Goal: Information Seeking & Learning: Learn about a topic

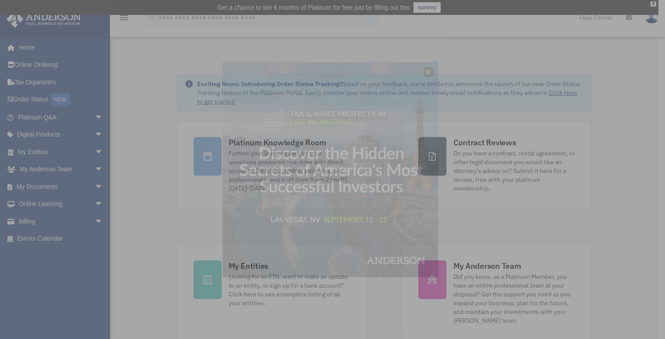
click at [94, 150] on div "x" at bounding box center [332, 169] width 665 height 339
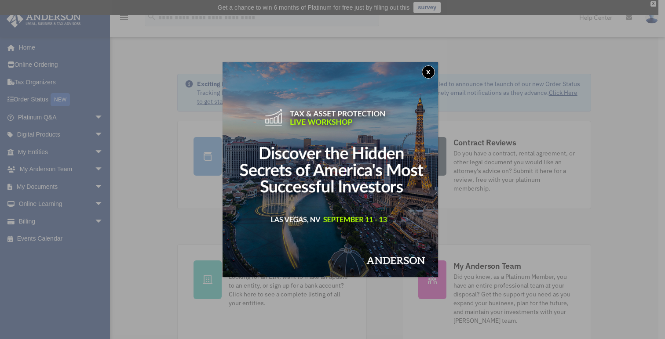
click at [435, 69] on button "x" at bounding box center [428, 72] width 13 height 13
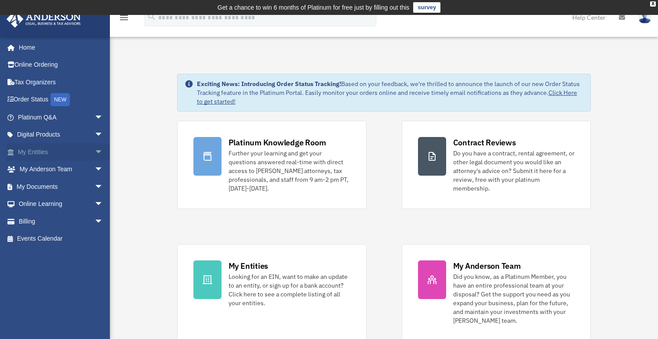
click at [95, 152] on span "arrow_drop_down" at bounding box center [104, 152] width 18 height 18
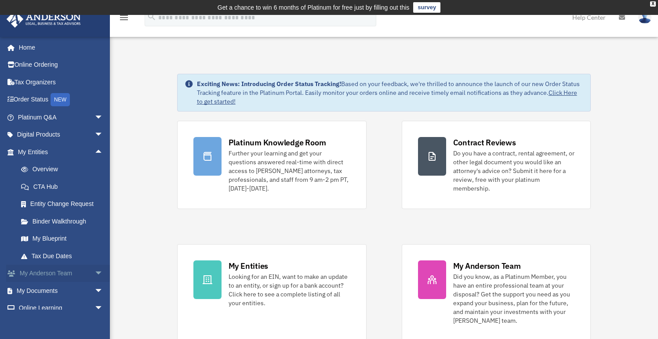
click at [95, 270] on span "arrow_drop_down" at bounding box center [104, 274] width 18 height 18
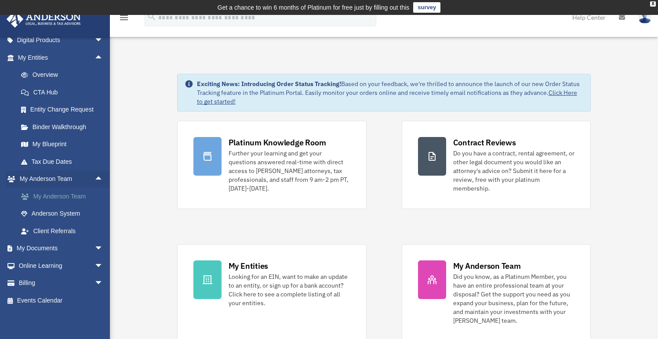
scroll to position [96, 0]
click at [95, 242] on span "arrow_drop_down" at bounding box center [104, 248] width 18 height 18
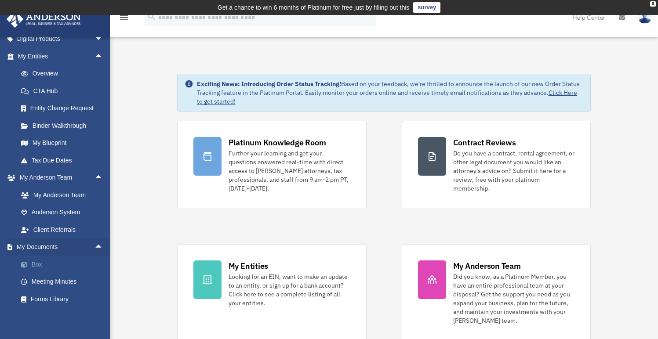
click at [40, 263] on link "Box" at bounding box center [64, 265] width 104 height 18
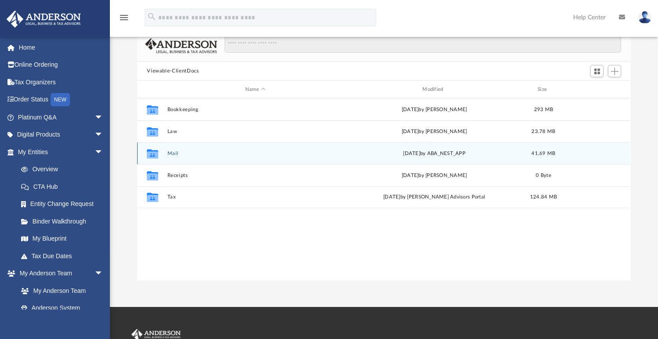
scroll to position [83, 0]
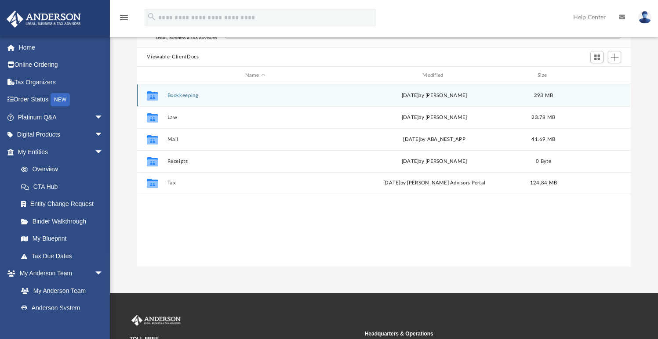
click at [192, 95] on button "Bookkeeping" at bounding box center [255, 96] width 175 height 6
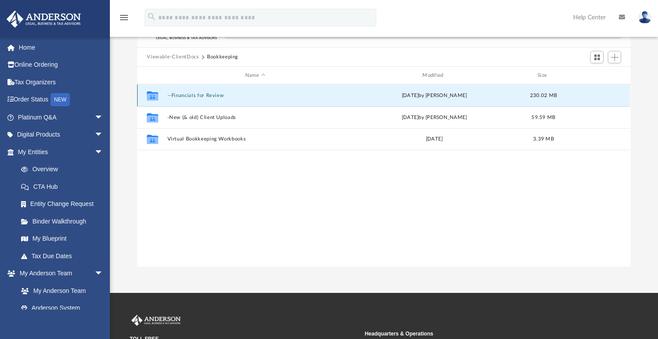
click at [204, 97] on button "--Financials for Review" at bounding box center [255, 96] width 175 height 6
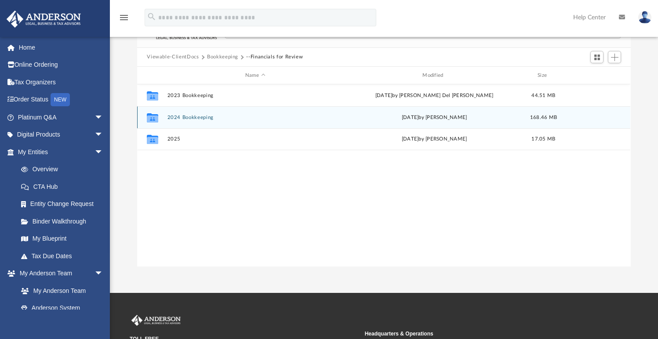
click at [193, 118] on button "2024 Bookkeeping" at bounding box center [255, 118] width 175 height 6
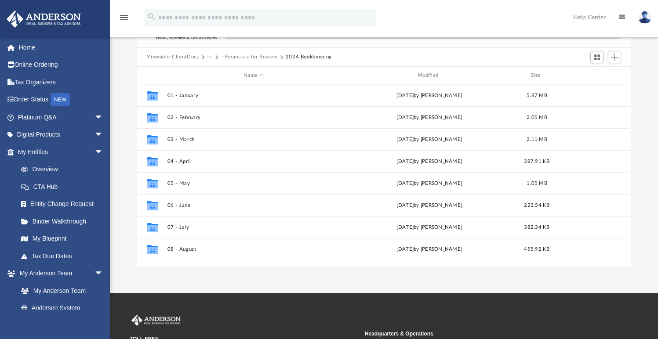
click at [188, 57] on button "Viewable-ClientDocs" at bounding box center [173, 57] width 52 height 8
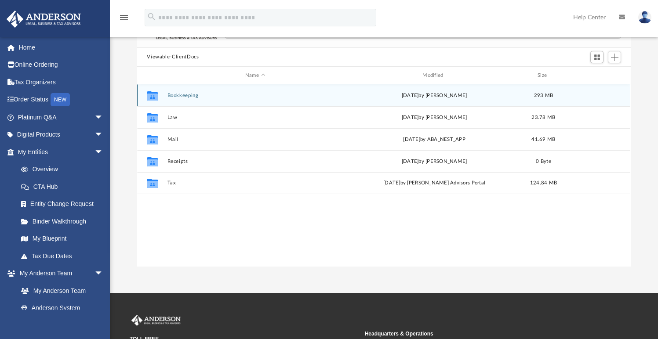
click at [194, 95] on button "Bookkeeping" at bounding box center [255, 96] width 175 height 6
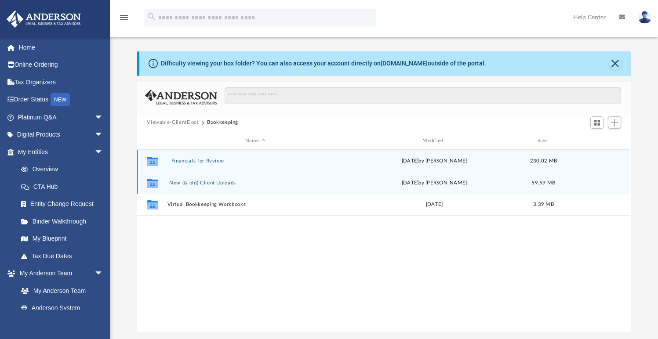
scroll to position [16, 0]
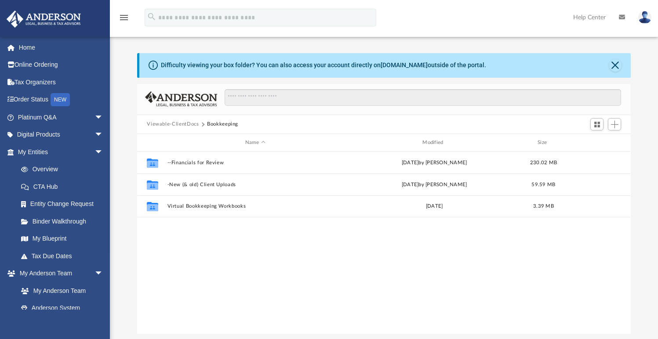
click at [192, 124] on button "Viewable-ClientDocs" at bounding box center [173, 124] width 52 height 8
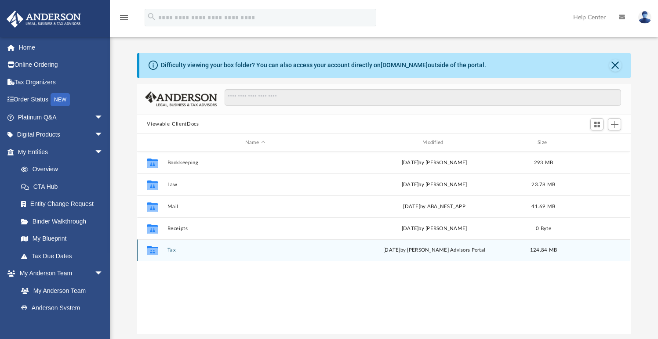
click at [174, 249] on button "Tax" at bounding box center [255, 251] width 175 height 6
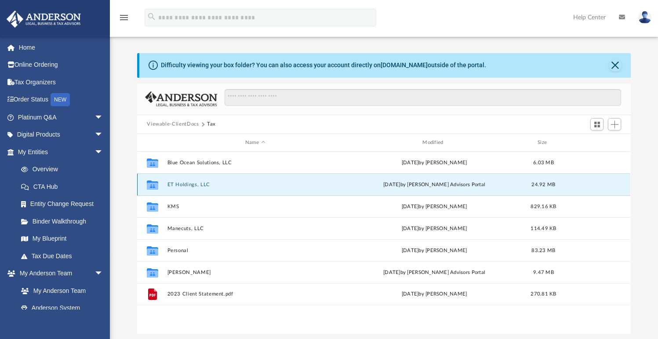
click at [197, 186] on button "ET Holdings, LLC" at bounding box center [255, 185] width 175 height 6
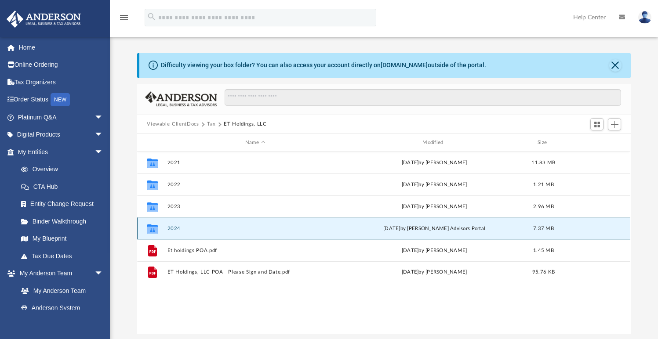
click at [176, 228] on button "2024" at bounding box center [255, 229] width 175 height 6
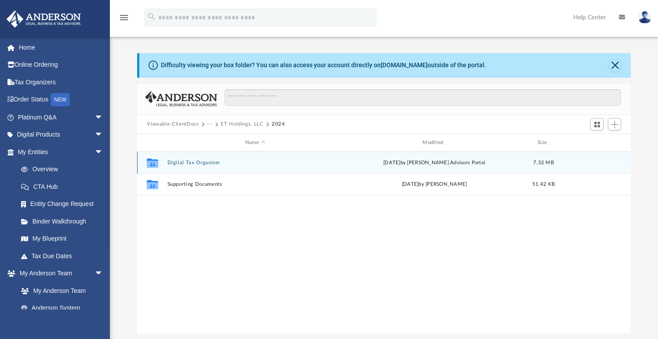
click at [189, 164] on button "Digital Tax Organizer" at bounding box center [255, 163] width 175 height 6
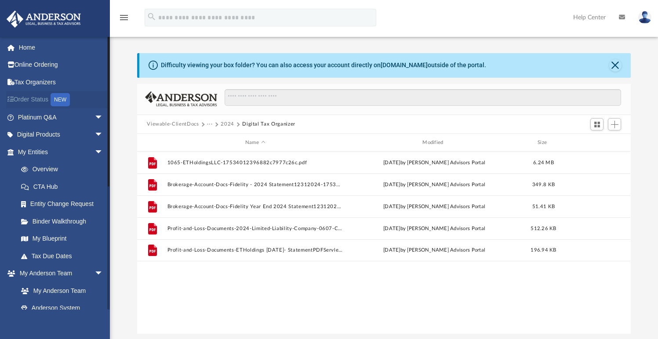
scroll to position [7, 7]
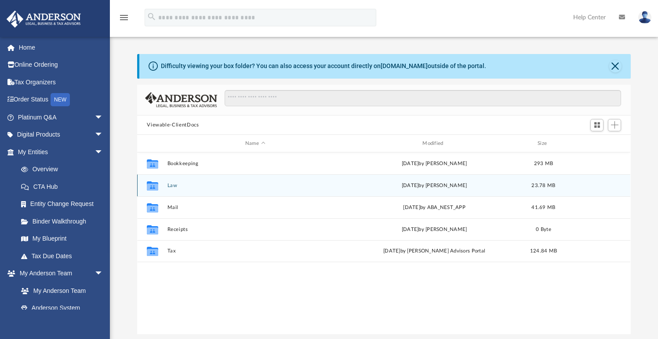
scroll to position [16, 0]
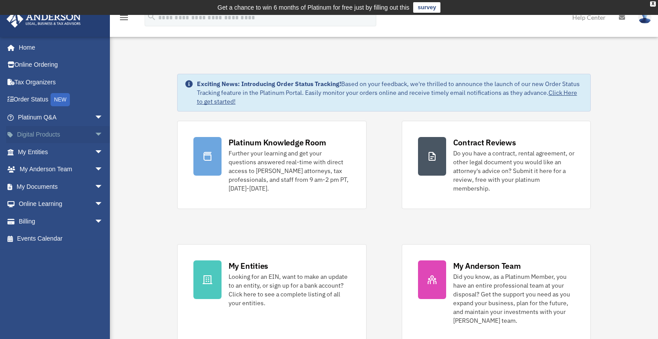
click at [95, 141] on span "arrow_drop_down" at bounding box center [104, 135] width 18 height 18
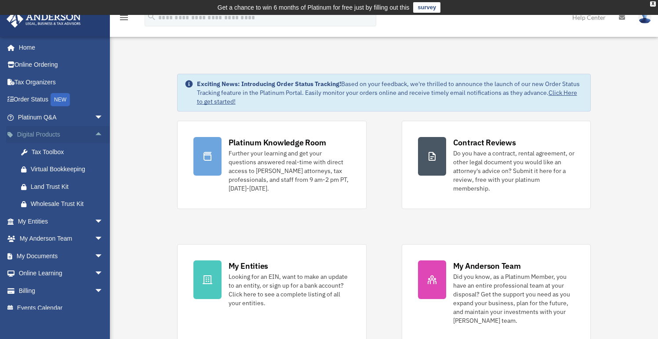
click at [95, 136] on span "arrow_drop_up" at bounding box center [104, 135] width 18 height 18
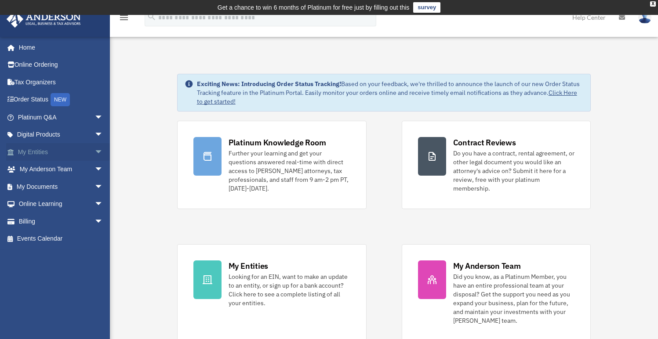
click at [95, 151] on span "arrow_drop_down" at bounding box center [104, 152] width 18 height 18
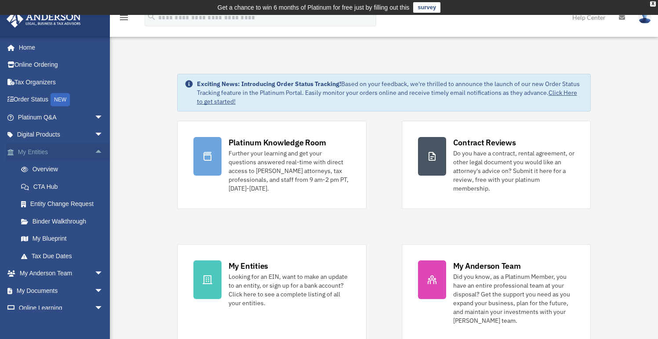
click at [95, 151] on span "arrow_drop_up" at bounding box center [104, 152] width 18 height 18
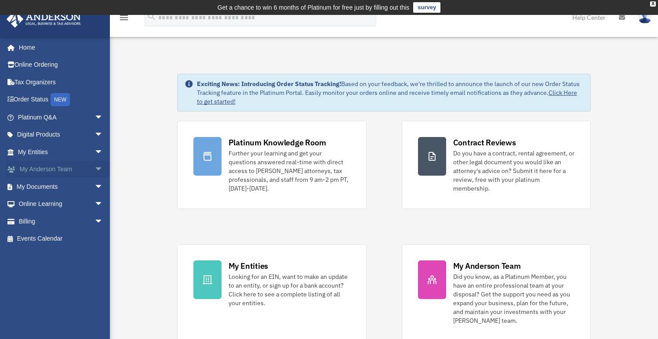
click at [95, 169] on span "arrow_drop_down" at bounding box center [104, 170] width 18 height 18
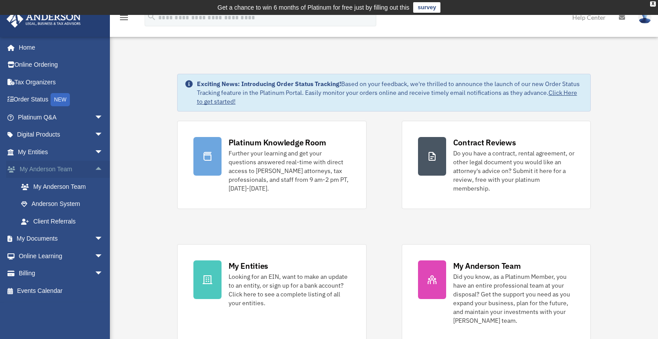
click at [95, 169] on span "arrow_drop_up" at bounding box center [104, 170] width 18 height 18
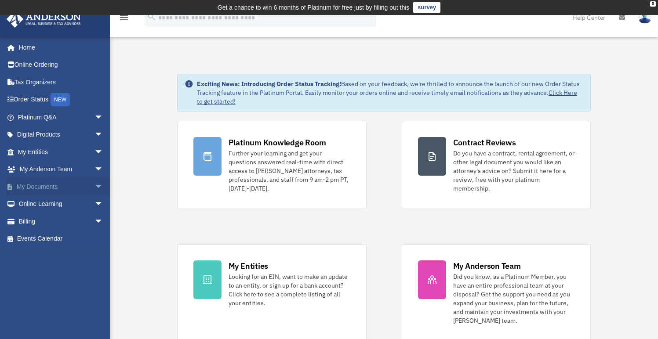
click at [95, 190] on span "arrow_drop_down" at bounding box center [104, 187] width 18 height 18
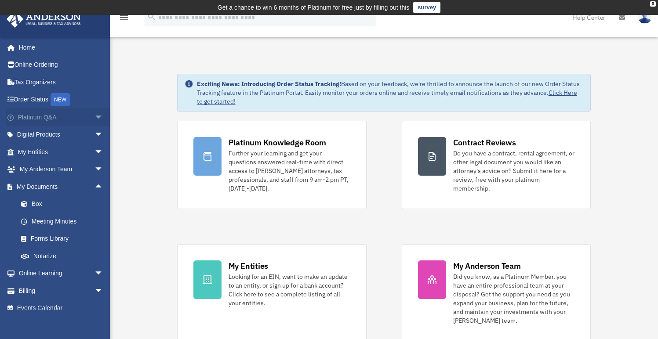
click at [96, 117] on span "arrow_drop_down" at bounding box center [104, 118] width 18 height 18
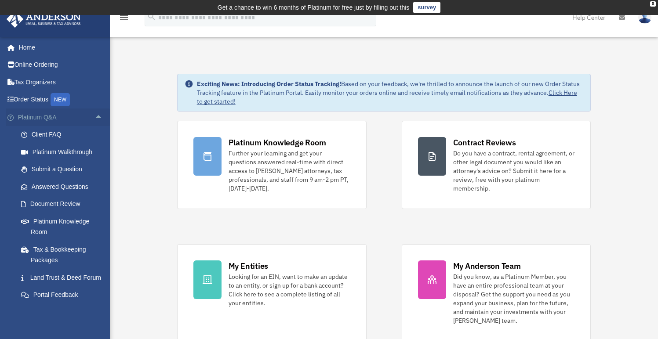
click at [95, 119] on span "arrow_drop_up" at bounding box center [104, 118] width 18 height 18
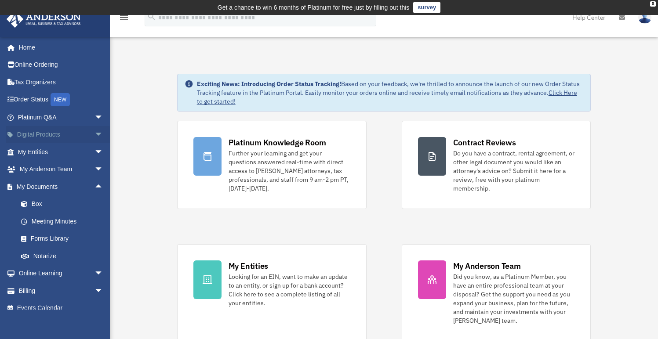
click at [95, 136] on span "arrow_drop_down" at bounding box center [104, 135] width 18 height 18
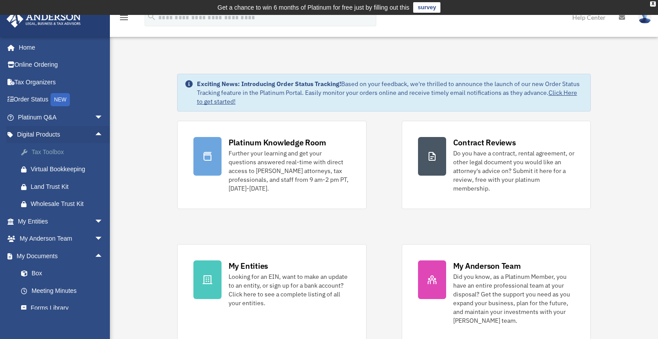
click at [68, 147] on div "Tax Toolbox" at bounding box center [68, 152] width 75 height 11
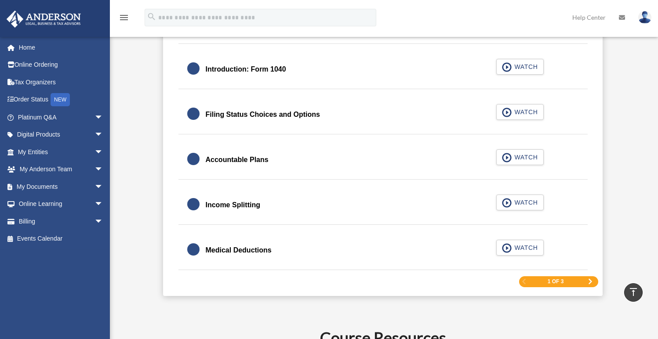
scroll to position [1376, 0]
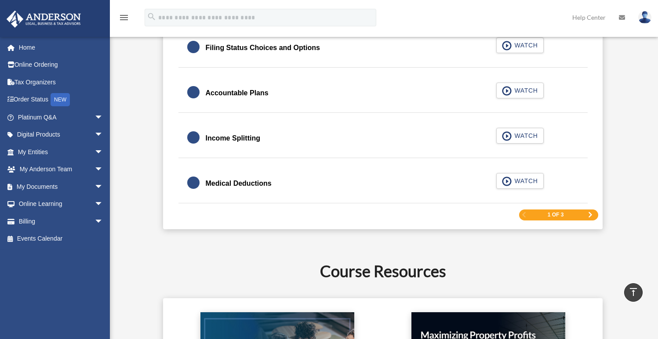
drag, startPoint x: 422, startPoint y: 177, endPoint x: 422, endPoint y: 157, distance: 19.8
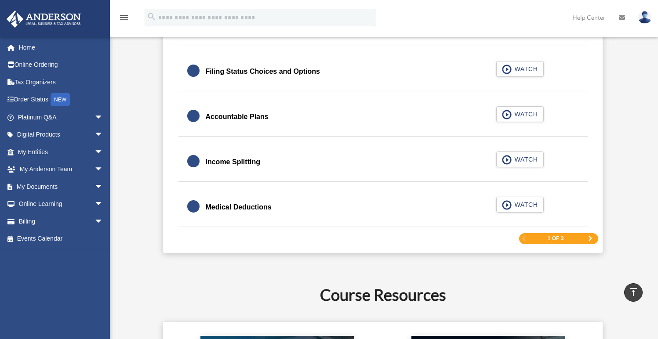
scroll to position [1354, 0]
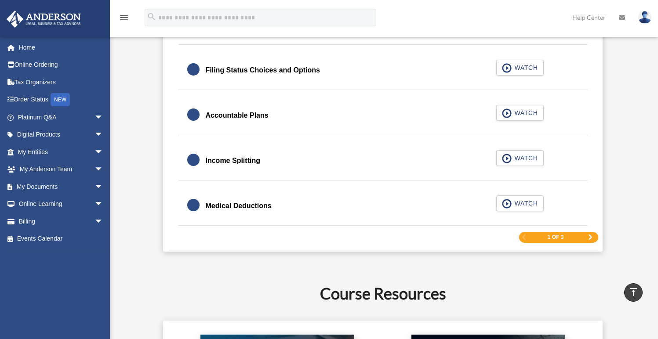
click at [588, 237] on span "Next Page" at bounding box center [590, 237] width 5 height 5
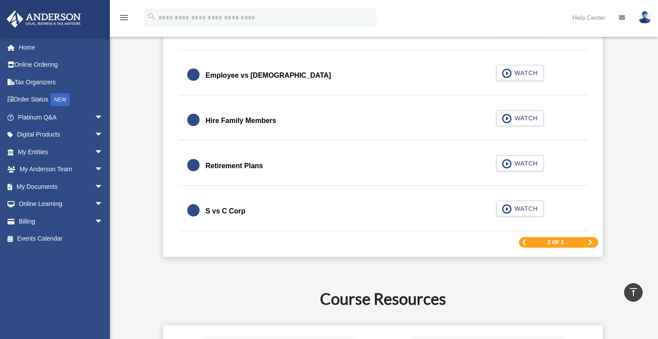
scroll to position [1325, 0]
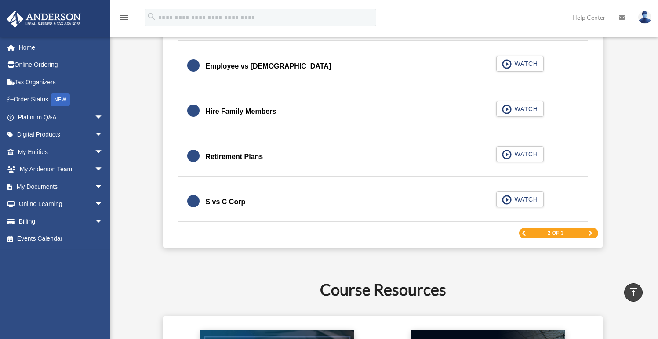
click at [524, 236] on span "Previous Page" at bounding box center [524, 233] width 5 height 5
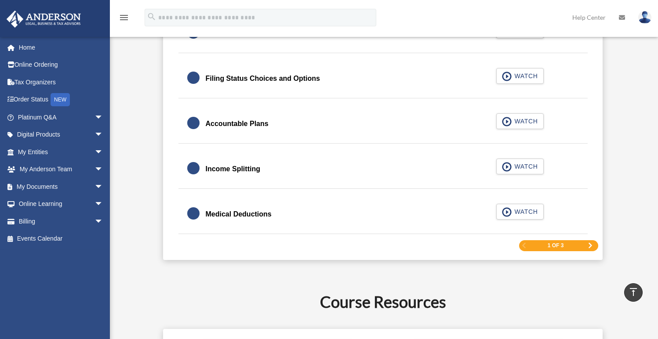
scroll to position [1365, 0]
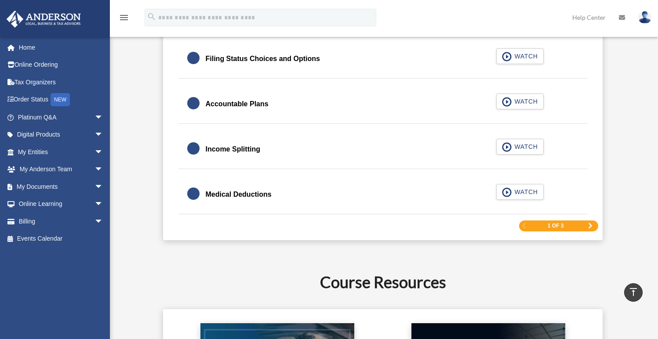
click at [588, 225] on span "Next Page" at bounding box center [590, 225] width 5 height 5
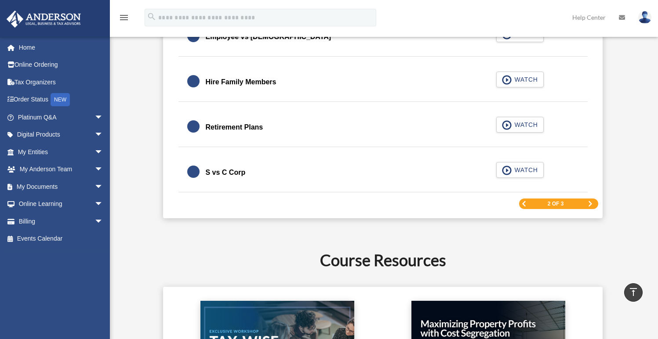
scroll to position [1356, 0]
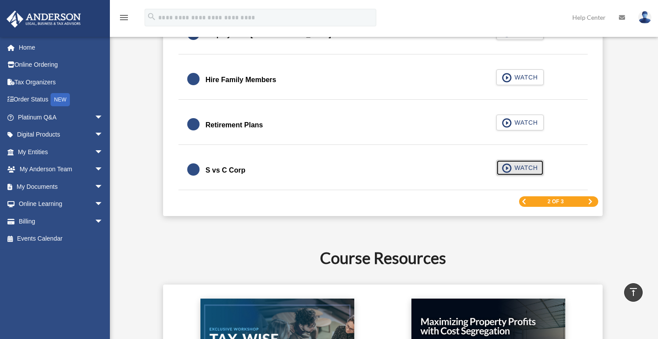
click at [510, 167] on span "button" at bounding box center [507, 169] width 10 height 10
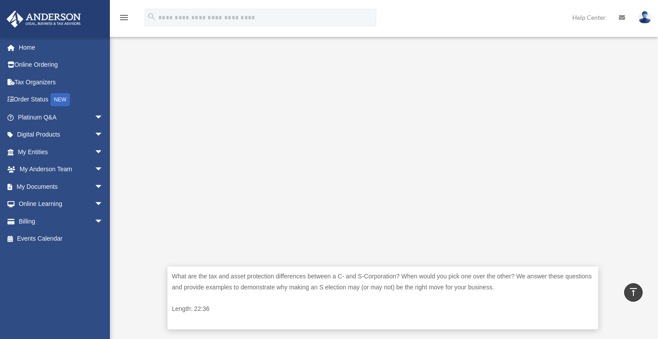
scroll to position [215, 0]
